Goal: Task Accomplishment & Management: Manage account settings

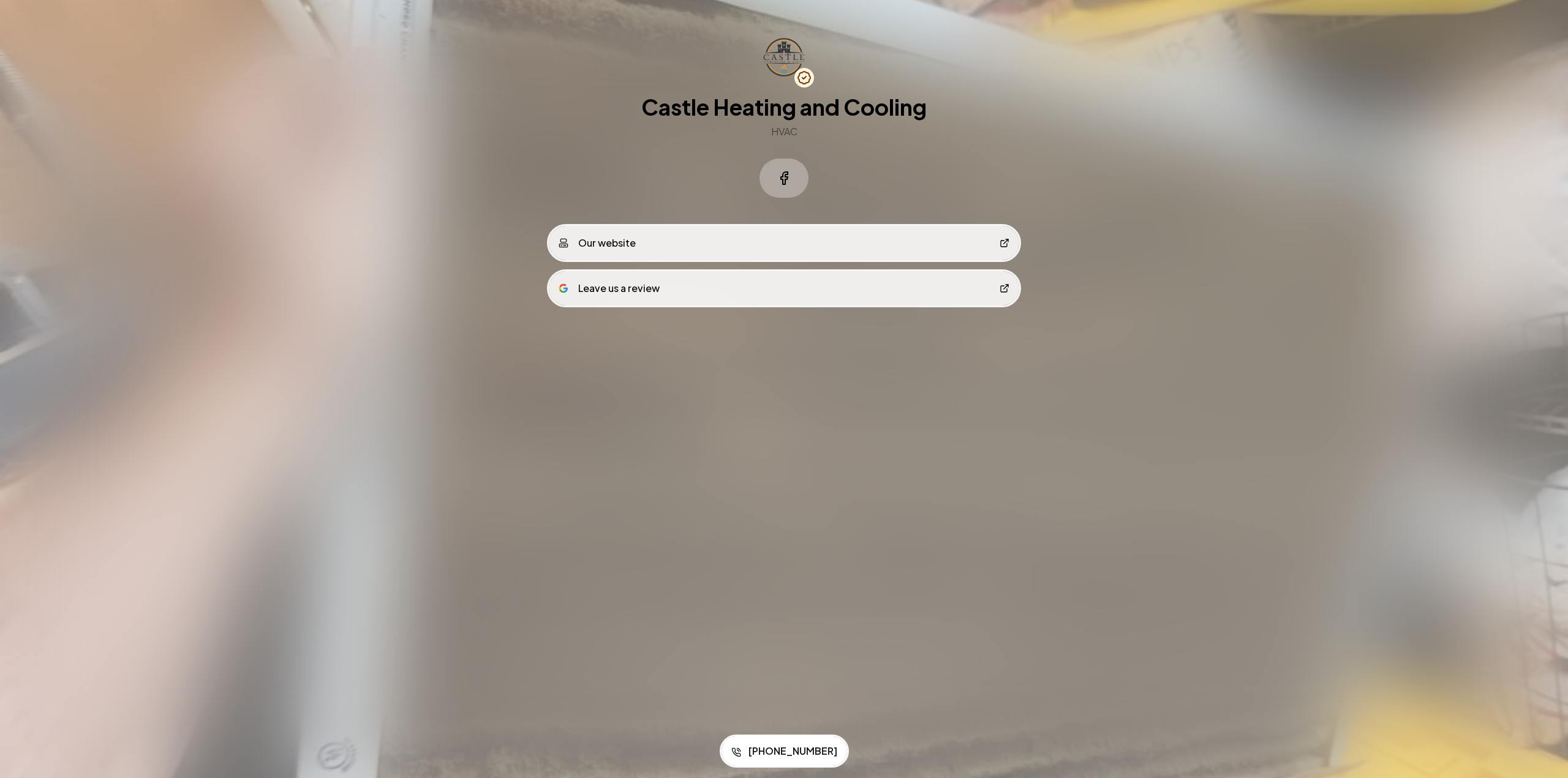
click at [786, 247] on link "Our website" at bounding box center [784, 243] width 471 height 34
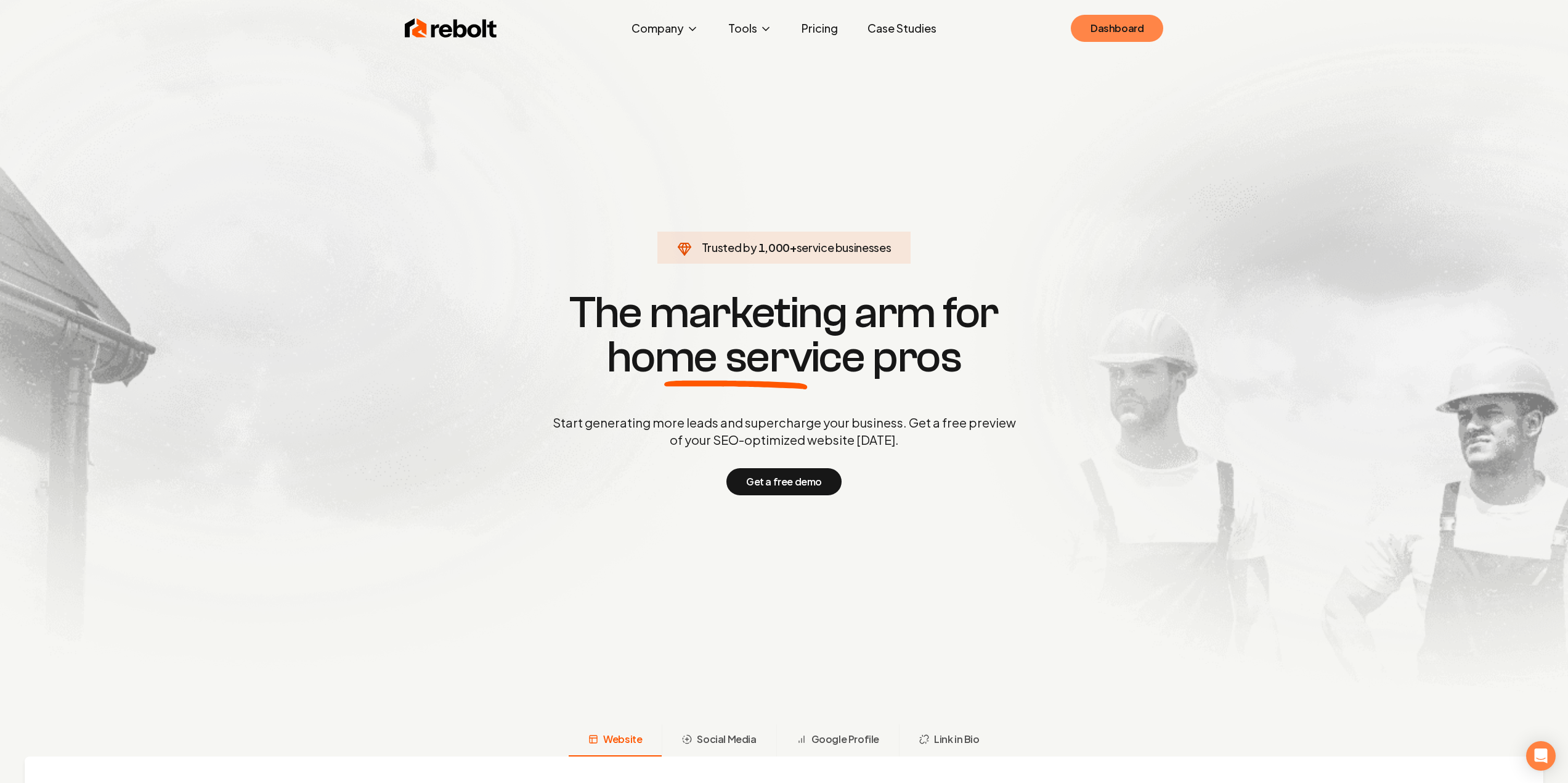
click at [1114, 28] on link "Dashboard" at bounding box center [1116, 28] width 92 height 27
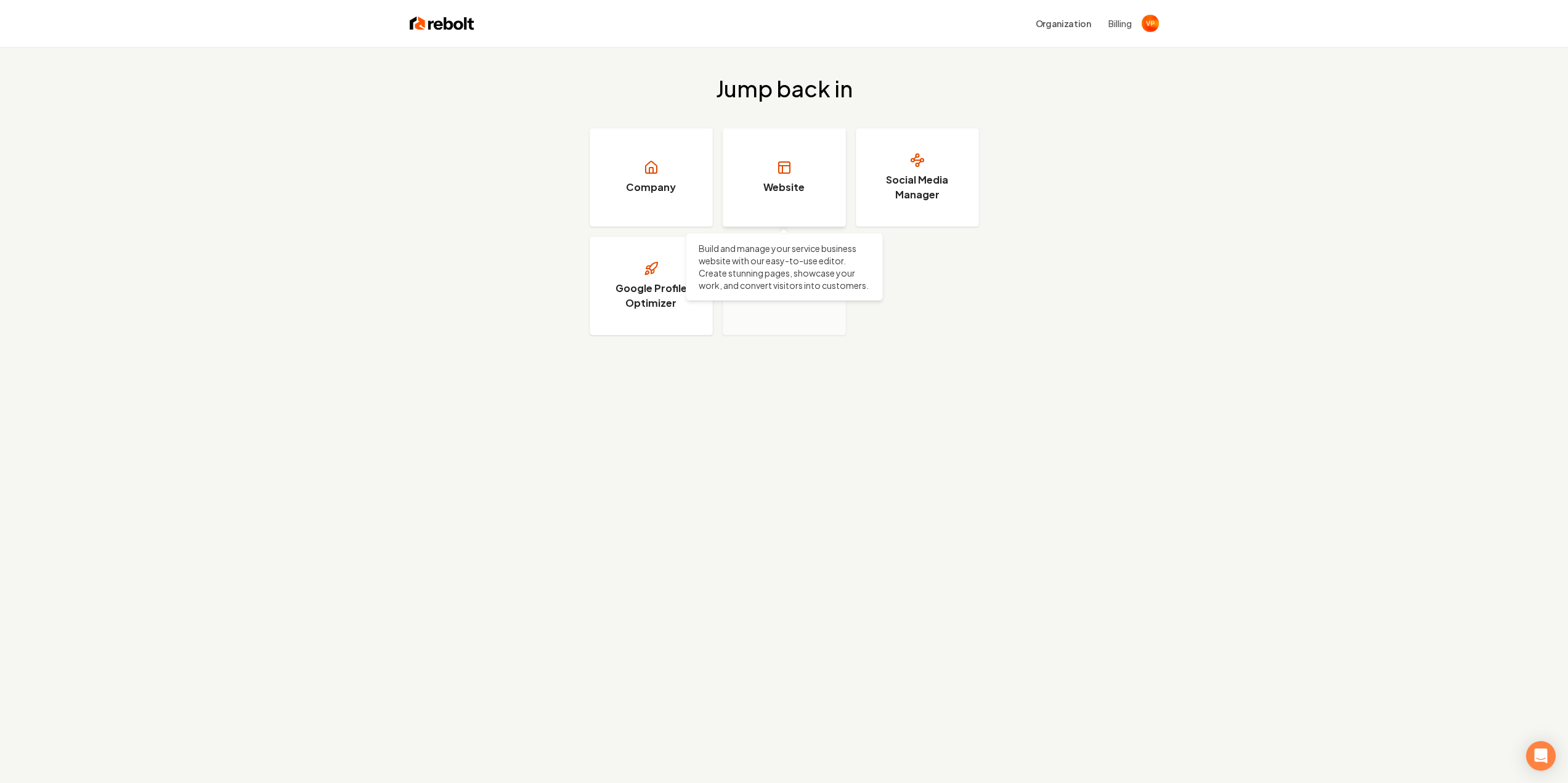
click at [814, 188] on link "Website" at bounding box center [784, 177] width 123 height 98
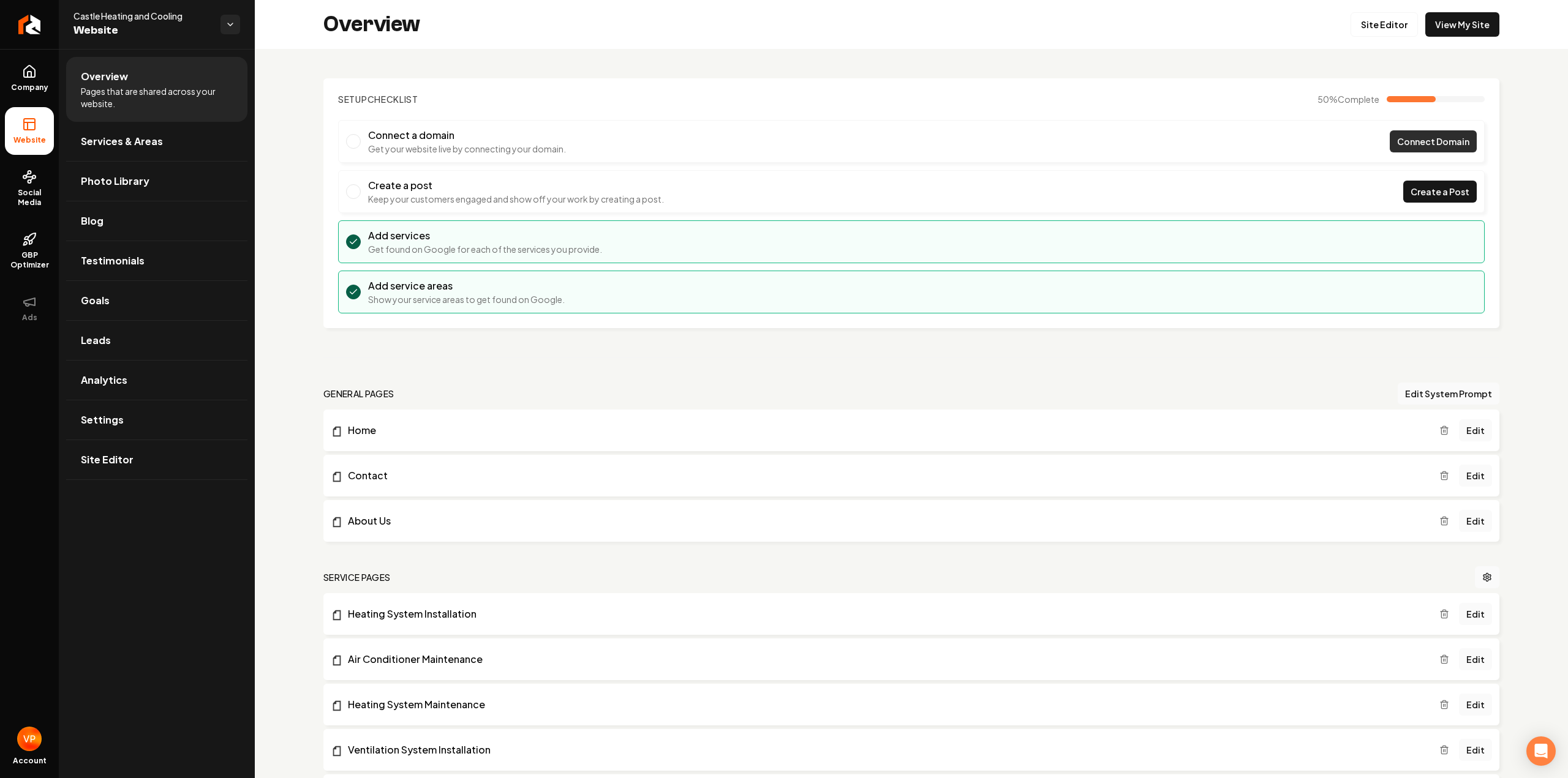
click at [1437, 151] on link "Connect Domain" at bounding box center [1433, 141] width 87 height 22
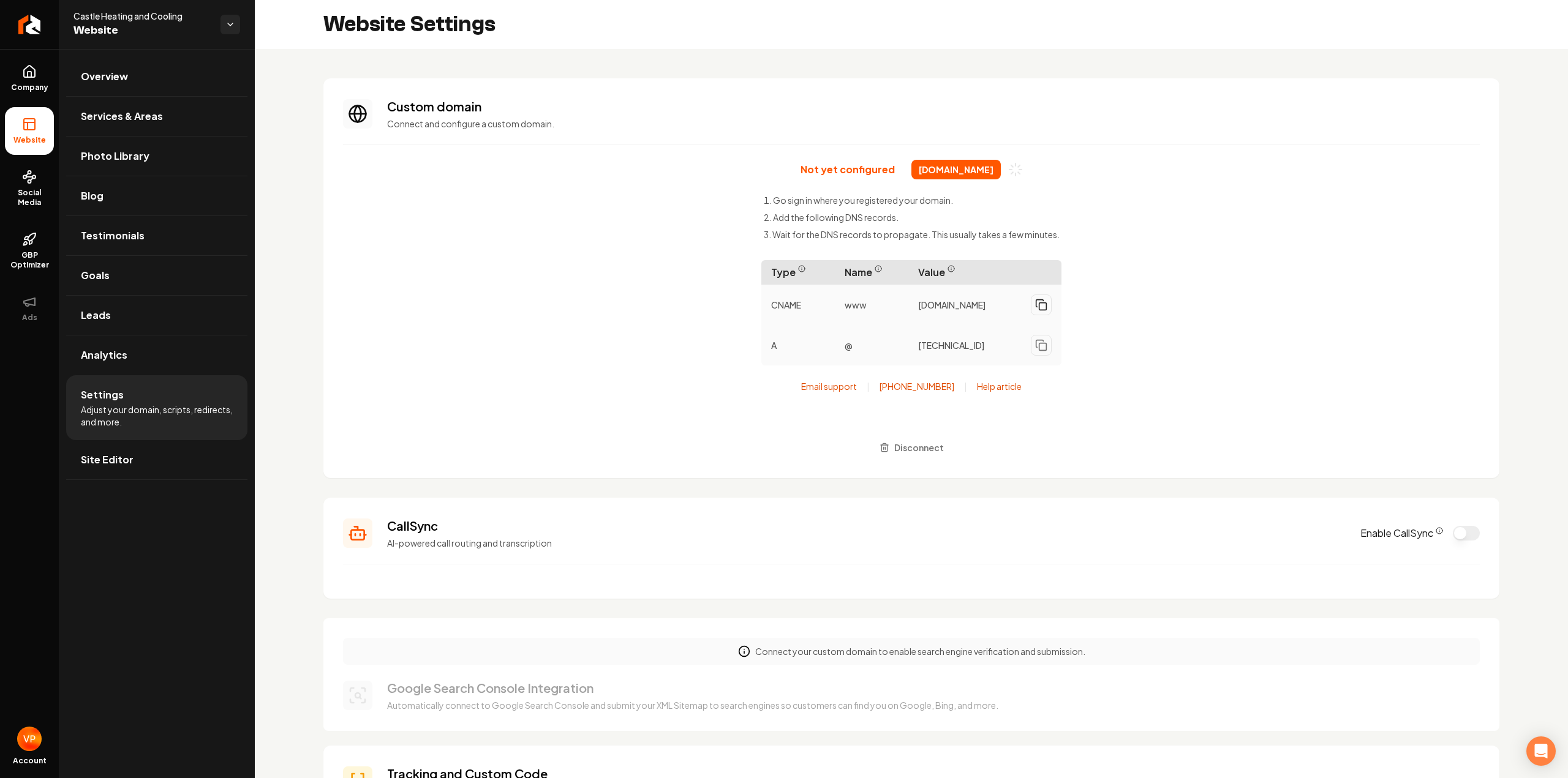
click at [1040, 308] on rect "Main content area" at bounding box center [1043, 307] width 7 height 7
click at [1040, 351] on icon "Main content area" at bounding box center [1041, 346] width 12 height 12
click at [565, 304] on div "Not yet configured castlekc.com Go sign in where you registered your domain. Ad…" at bounding box center [912, 309] width 1137 height 299
